Goal: Transaction & Acquisition: Book appointment/travel/reservation

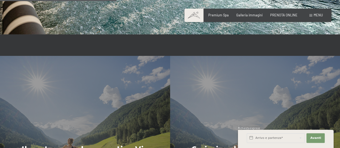
scroll to position [1031, 0]
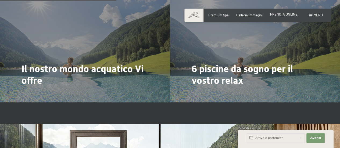
click at [277, 14] on span "PRENOTA ONLINE" at bounding box center [283, 14] width 27 height 4
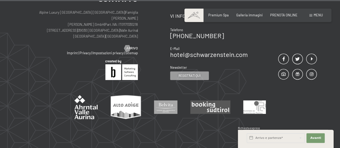
scroll to position [1908, 0]
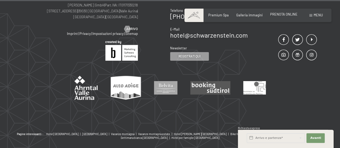
click at [273, 13] on span "PRENOTA ONLINE" at bounding box center [283, 14] width 27 height 4
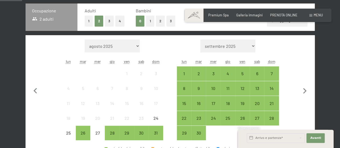
scroll to position [122, 0]
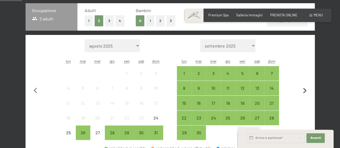
click at [303, 88] on icon "button" at bounding box center [304, 90] width 11 height 11
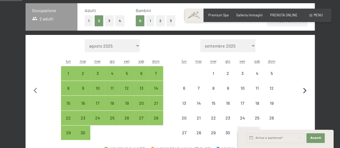
select select "2025-09-01"
select select "2025-10-01"
select select "2025-09-01"
select select "2025-10-01"
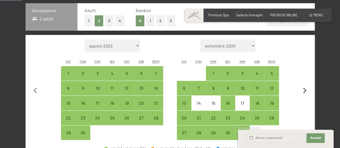
click at [302, 92] on icon "button" at bounding box center [304, 90] width 11 height 11
select select "2025-10-01"
select select "2025-11-01"
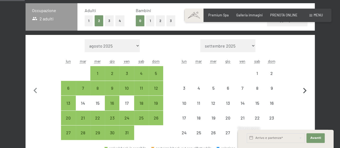
scroll to position [137, 0]
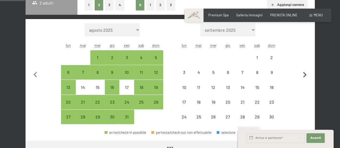
select select "2025-10-01"
select select "2025-11-01"
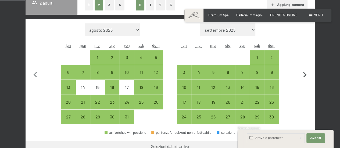
click at [305, 73] on icon "button" at bounding box center [304, 74] width 11 height 11
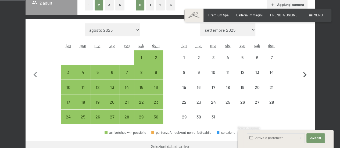
select select "2025-11-01"
select select "2025-12-01"
select select "2025-11-01"
select select "2025-12-01"
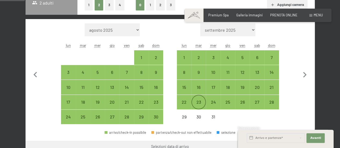
click at [199, 100] on div "23" at bounding box center [198, 106] width 13 height 13
select select "2025-11-01"
select select "2025-12-01"
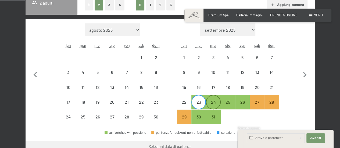
click at [211, 101] on div "24" at bounding box center [212, 106] width 13 height 13
select select "2025-11-01"
select select "2025-12-01"
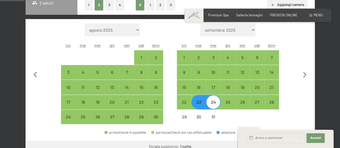
click at [201, 103] on div "23" at bounding box center [198, 106] width 13 height 13
select select "2025-11-01"
select select "2025-12-01"
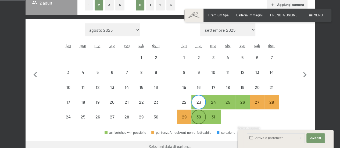
click at [205, 118] on div "30" at bounding box center [198, 121] width 13 height 13
select select "2025-11-01"
select select "2025-12-01"
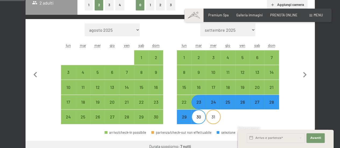
click at [210, 115] on div "31" at bounding box center [212, 121] width 13 height 13
select select "2025-11-01"
select select "2025-12-01"
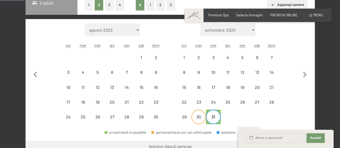
click at [203, 117] on div "30" at bounding box center [198, 121] width 13 height 13
select select "2025-11-01"
select select "2025-12-01"
click at [303, 71] on icon "button" at bounding box center [304, 74] width 11 height 11
select select "2025-12-01"
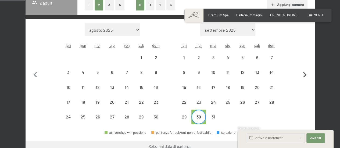
select select "2026-01-01"
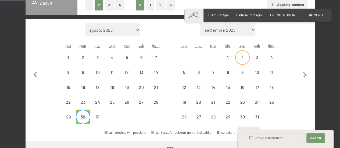
select select "2025-12-01"
select select "2026-01-01"
click at [228, 58] on div "1" at bounding box center [227, 61] width 13 height 13
select select "2025-12-01"
select select "2026-01-01"
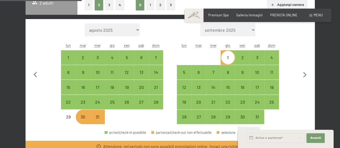
scroll to position [148, 0]
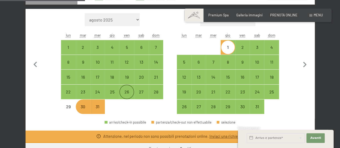
click at [127, 93] on div "26" at bounding box center [126, 96] width 13 height 13
select select "2025-12-01"
select select "2026-01-01"
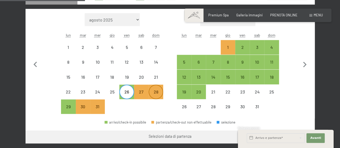
click at [155, 93] on div "28" at bounding box center [155, 96] width 13 height 13
select select "2025-12-01"
select select "2026-01-01"
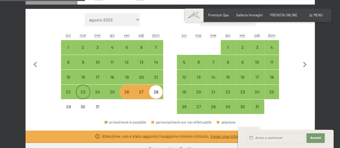
click at [81, 93] on div "23" at bounding box center [82, 96] width 13 height 13
select select "2025-12-01"
select select "2026-01-01"
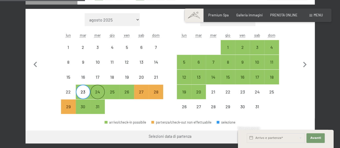
click at [97, 93] on div "24" at bounding box center [97, 96] width 13 height 13
select select "2025-12-01"
select select "2026-01-01"
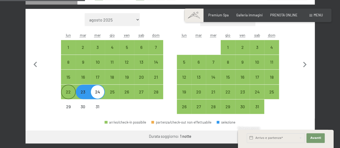
click at [69, 93] on div "22" at bounding box center [67, 96] width 13 height 13
select select "2025-12-01"
select select "2026-01-01"
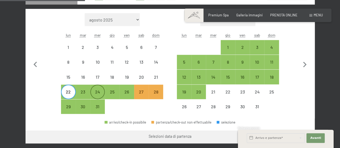
click at [97, 92] on div "24" at bounding box center [97, 96] width 13 height 13
select select "2025-12-01"
select select "2026-01-01"
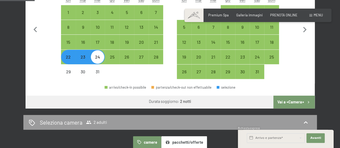
click at [298, 102] on button "Vai a «Camera»" at bounding box center [293, 102] width 41 height 13
select select "2025-12-01"
select select "2026-01-01"
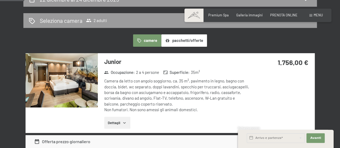
scroll to position [117, 0]
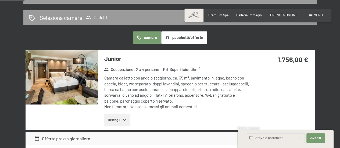
click at [89, 77] on img at bounding box center [61, 77] width 72 height 54
click at [0, 0] on button "button" at bounding box center [0, 0] width 0 height 0
